Goal: Information Seeking & Learning: Learn about a topic

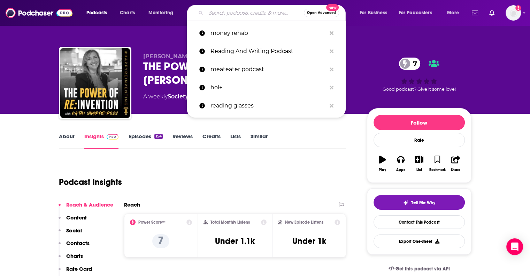
click at [228, 12] on input "Search podcasts, credits, & more..." at bounding box center [255, 12] width 98 height 11
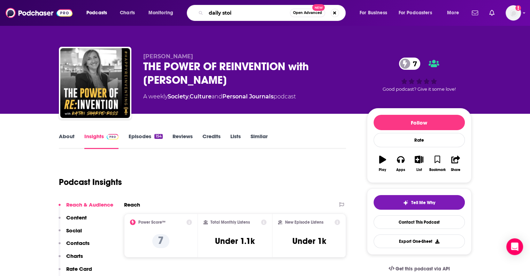
type input "daily stoic"
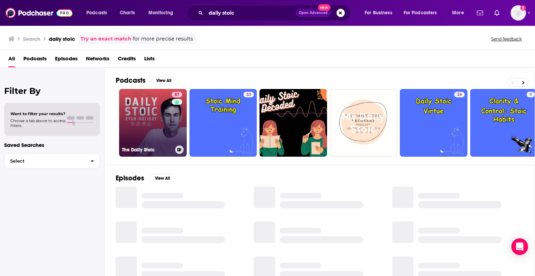
click at [153, 140] on link "87 The Daily Stoic" at bounding box center [153, 123] width 68 height 68
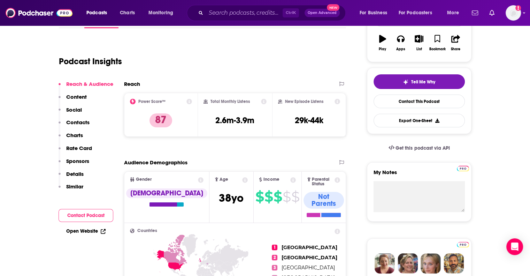
scroll to position [102, 0]
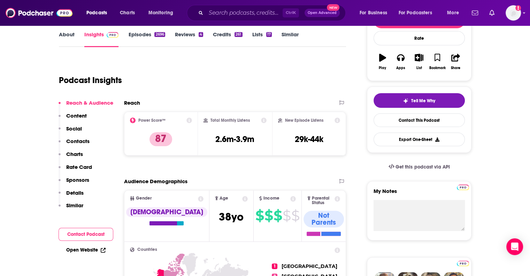
drag, startPoint x: 306, startPoint y: 156, endPoint x: 226, endPoint y: 87, distance: 106.0
click at [226, 87] on div "Podcast Insights" at bounding box center [200, 76] width 282 height 36
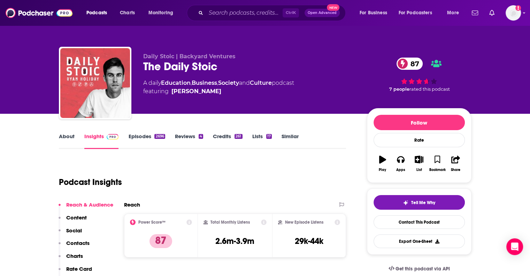
click at [234, 140] on link "Credits 261" at bounding box center [227, 141] width 29 height 16
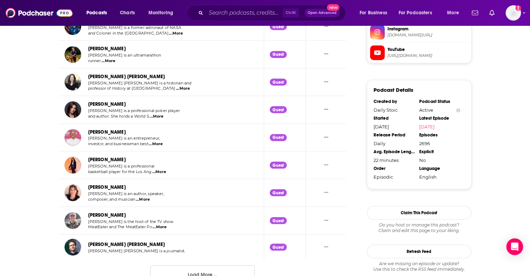
scroll to position [706, 0]
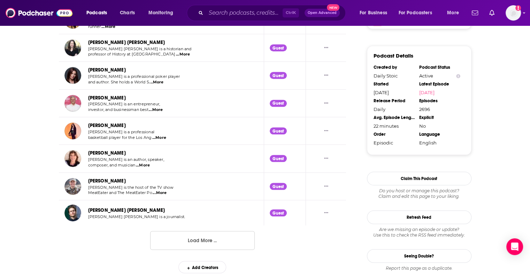
click at [191, 242] on button "Load More ..." at bounding box center [202, 240] width 105 height 19
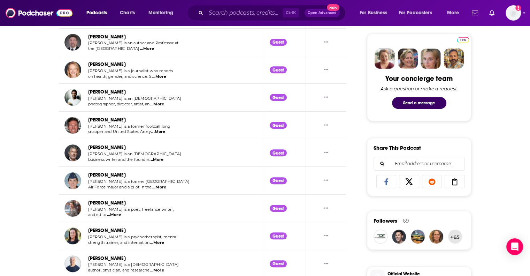
scroll to position [0, 0]
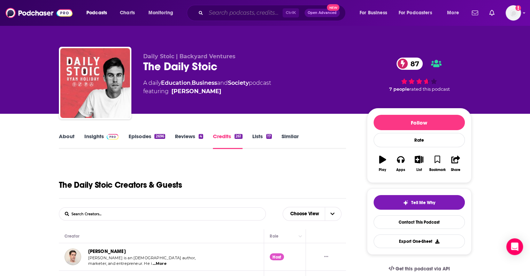
click at [258, 13] on input "Search podcasts, credits, & more..." at bounding box center [244, 12] width 77 height 11
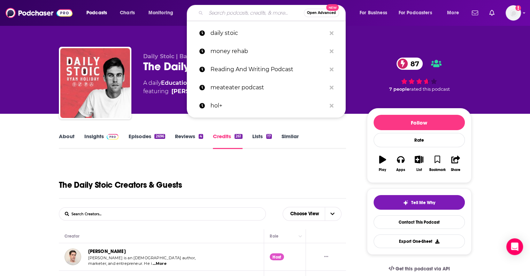
paste input "Modern Wisdom"
type input "Modern Wisdom"
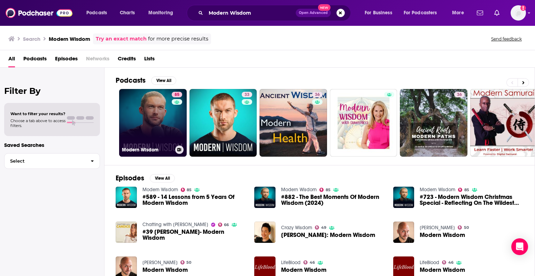
click at [177, 125] on div "85" at bounding box center [178, 119] width 12 height 54
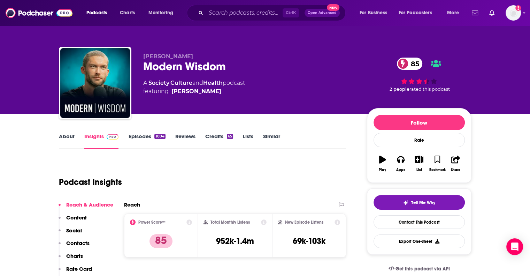
click at [138, 138] on link "Episodes 1004" at bounding box center [146, 141] width 37 height 16
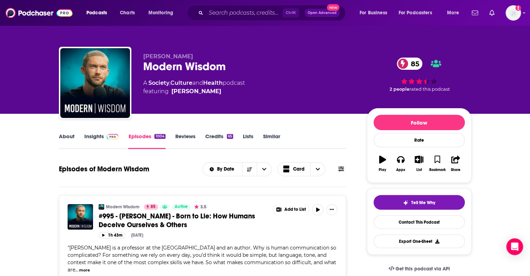
click at [61, 139] on link "About" at bounding box center [67, 141] width 16 height 16
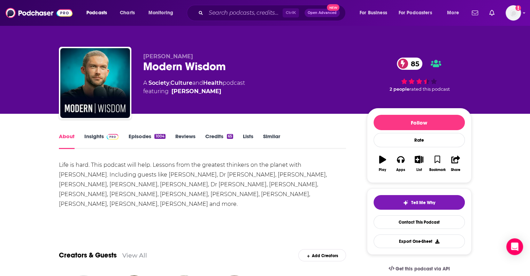
drag, startPoint x: 142, startPoint y: 53, endPoint x: 348, endPoint y: 198, distance: 251.8
copy div "[PERSON_NAME] Modern Wisdom 85 A Society , Culture and Health podcast featuring…"
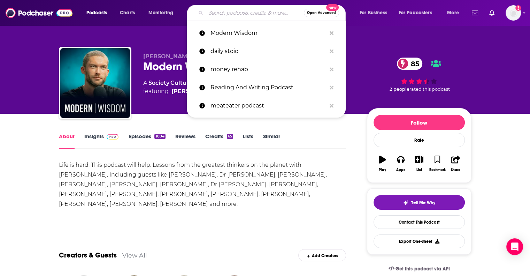
click at [257, 11] on input "Search podcasts, credits, & more..." at bounding box center [255, 12] width 98 height 11
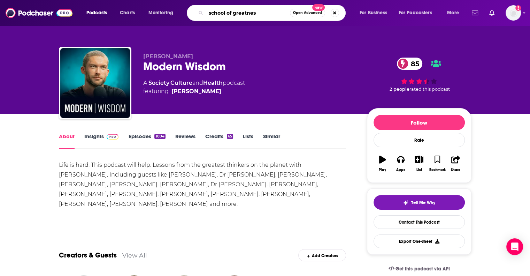
type input "school of greatness"
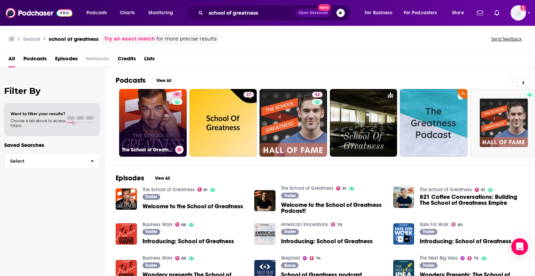
click at [157, 135] on link "91 The School of Greatness" at bounding box center [153, 123] width 68 height 68
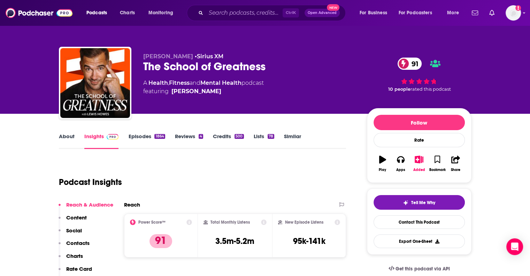
click at [286, 61] on div "The School of Greatness 91" at bounding box center [249, 67] width 213 height 14
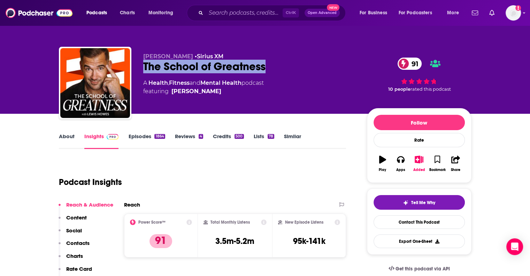
drag, startPoint x: 288, startPoint y: 64, endPoint x: 141, endPoint y: 68, distance: 146.7
click at [141, 68] on div "[PERSON_NAME] • Sirius XM The School of Greatness 91 A Health , Fitness and Men…" at bounding box center [265, 84] width 412 height 75
copy h2 "The School of Greatness"
click at [219, 137] on link "Credits 500" at bounding box center [228, 141] width 31 height 16
